Goal: Information Seeking & Learning: Learn about a topic

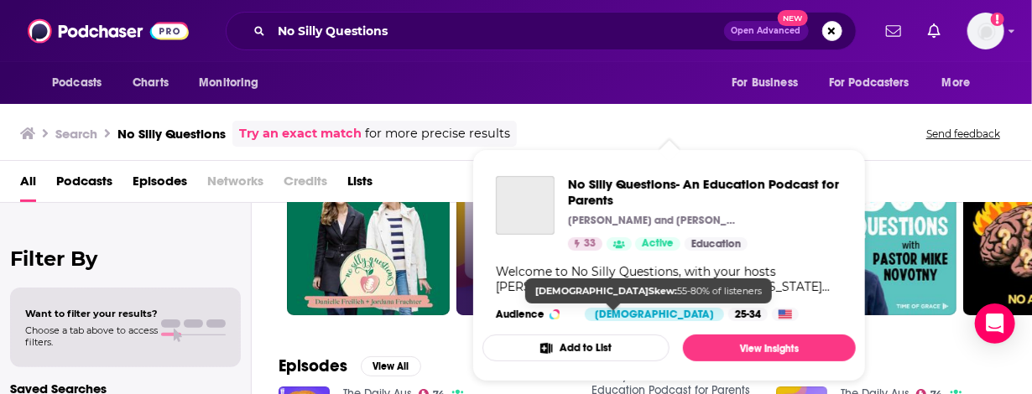
scroll to position [84, 0]
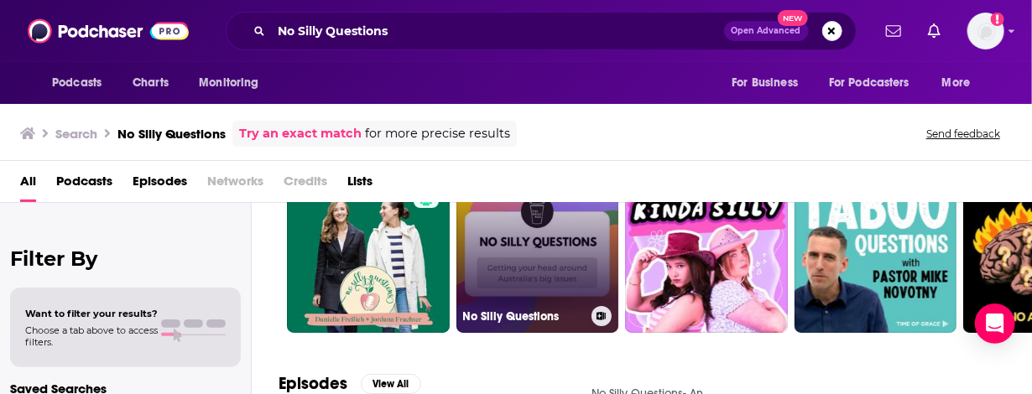
click at [559, 259] on link "No Silly Questions" at bounding box center [537, 251] width 163 height 163
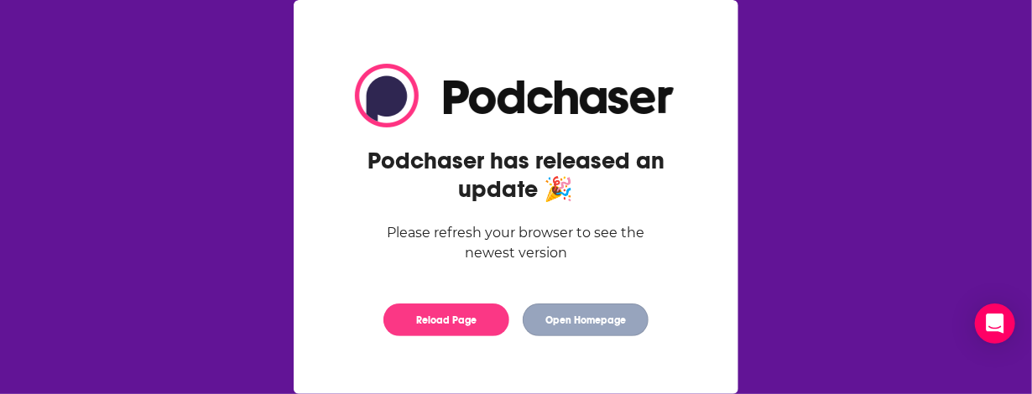
click at [576, 328] on button "Open Homepage" at bounding box center [586, 320] width 126 height 33
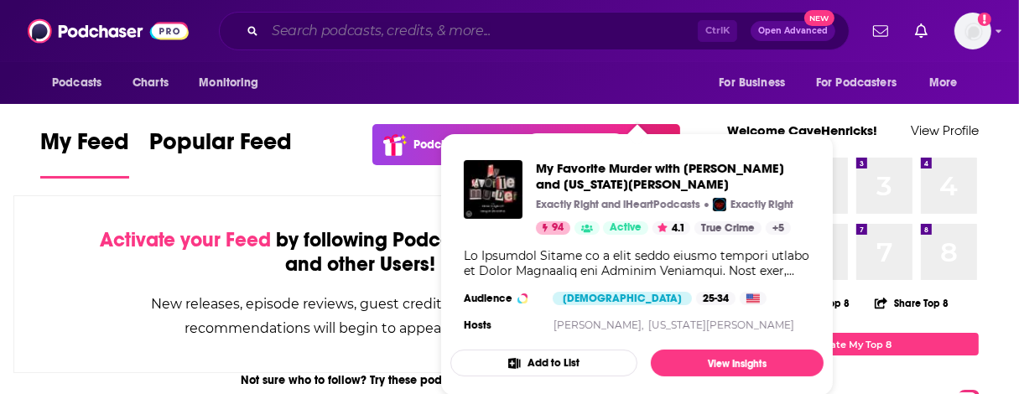
click at [315, 30] on input "Search podcasts, credits, & more..." at bounding box center [481, 31] width 433 height 27
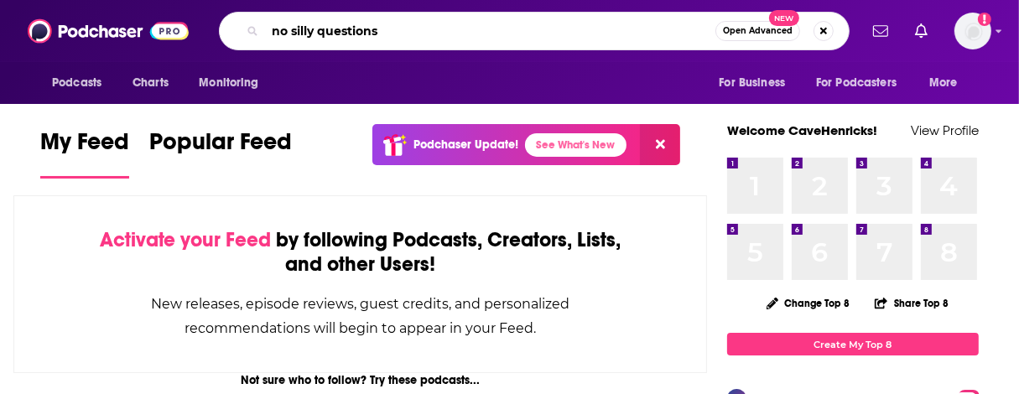
type input "no silly questions"
